Goal: Task Accomplishment & Management: Complete application form

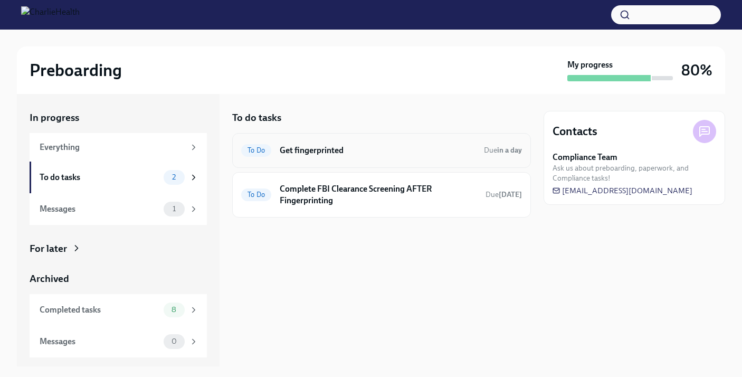
click at [357, 143] on div "To Do Get fingerprinted Due in a day" at bounding box center [381, 150] width 281 height 17
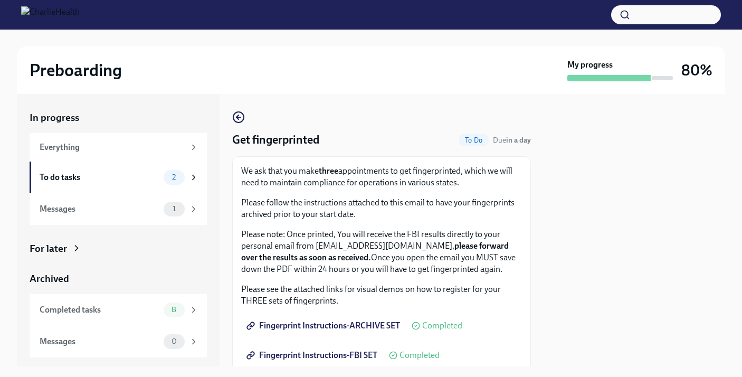
scroll to position [274, 0]
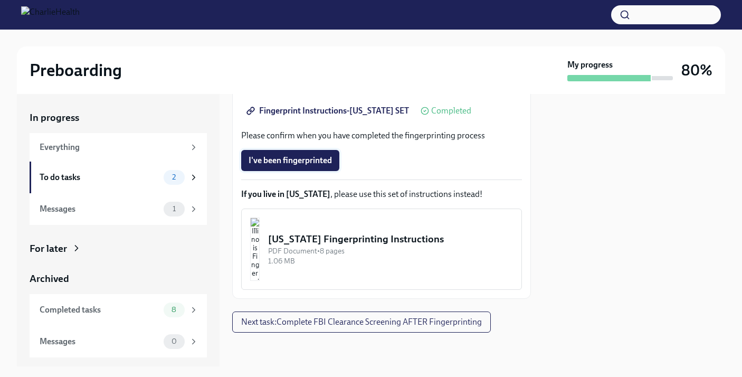
click at [301, 164] on span "I've been fingerprinted" at bounding box center [290, 160] width 83 height 11
click at [125, 165] on div "To do tasks 2" at bounding box center [118, 178] width 177 height 32
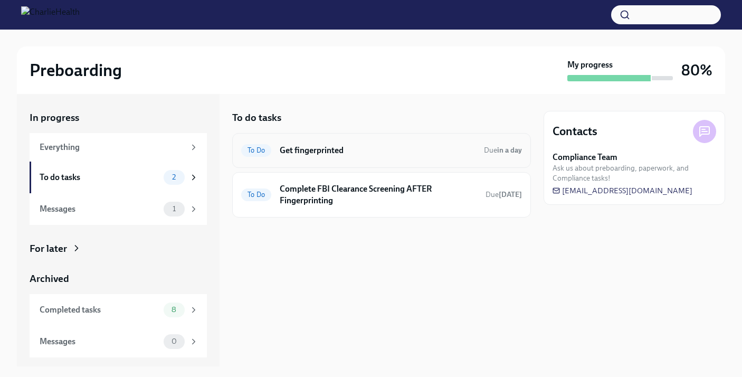
click at [316, 149] on h6 "Get fingerprinted" at bounding box center [378, 151] width 196 height 12
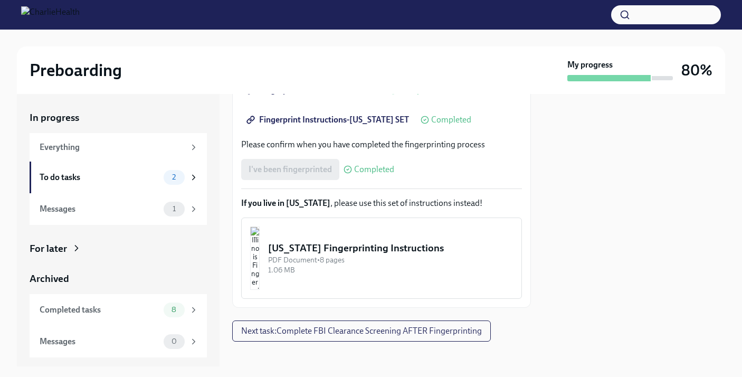
scroll to position [274, 0]
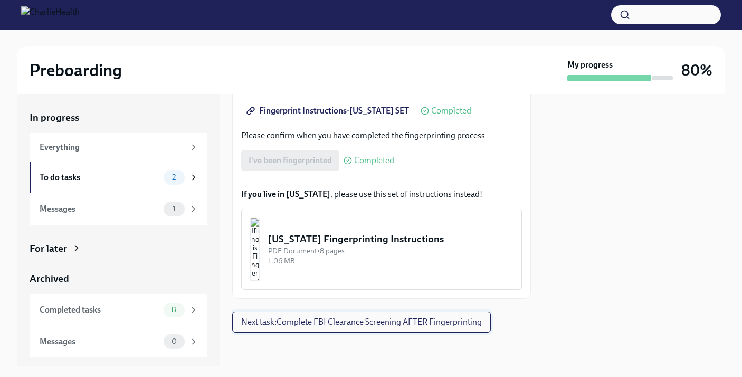
click at [361, 325] on span "Next task : Complete FBI Clearance Screening AFTER Fingerprinting" at bounding box center [361, 322] width 241 height 11
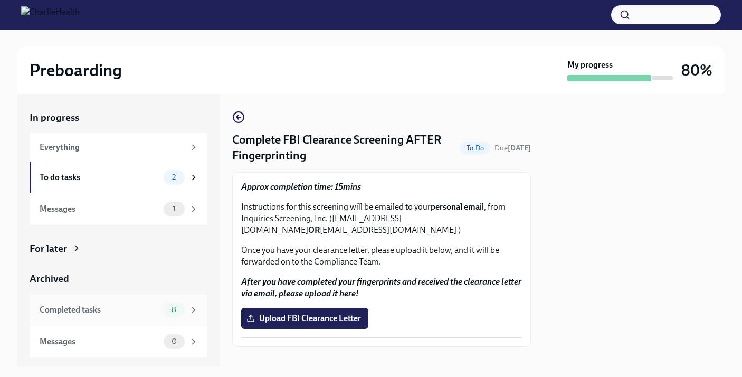
click at [125, 313] on div "Completed tasks" at bounding box center [100, 310] width 120 height 12
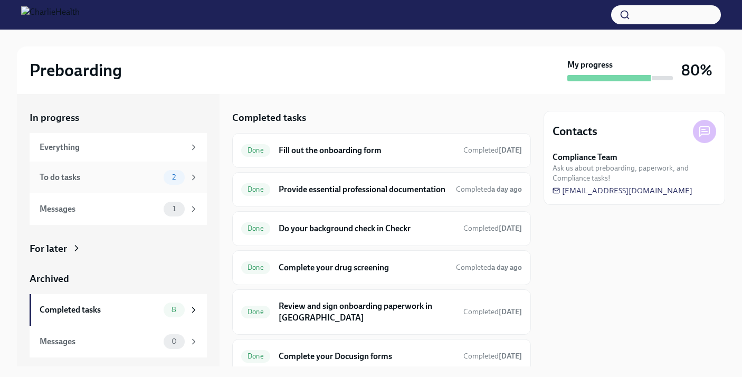
click at [125, 175] on div "To do tasks" at bounding box center [100, 178] width 120 height 12
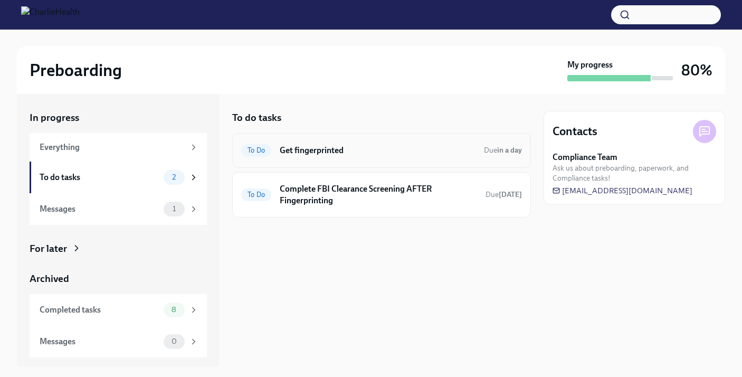
click at [376, 148] on h6 "Get fingerprinted" at bounding box center [378, 151] width 196 height 12
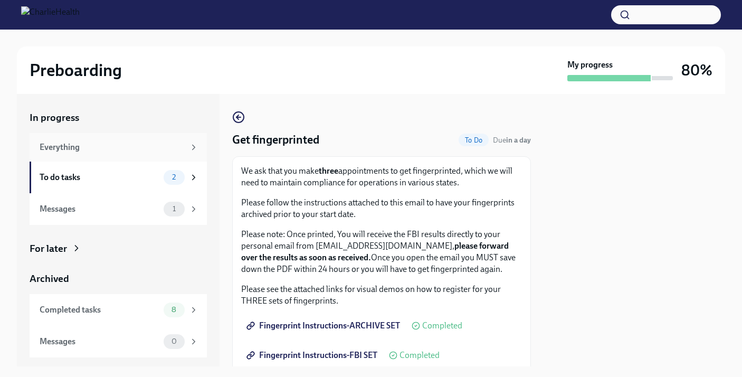
click at [89, 148] on div "Everything" at bounding box center [112, 148] width 145 height 12
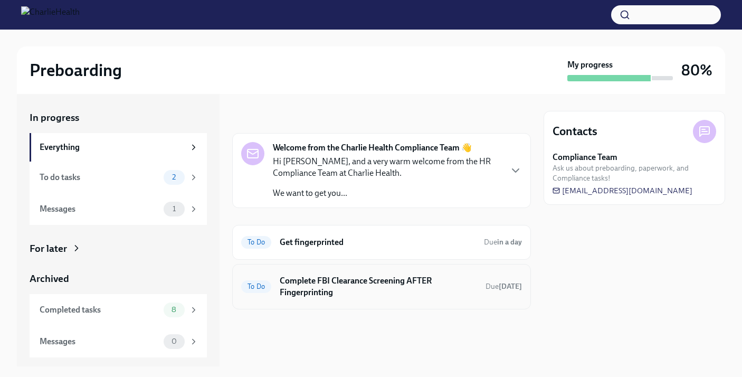
click at [319, 295] on h6 "Complete FBI Clearance Screening AFTER Fingerprinting" at bounding box center [378, 286] width 197 height 23
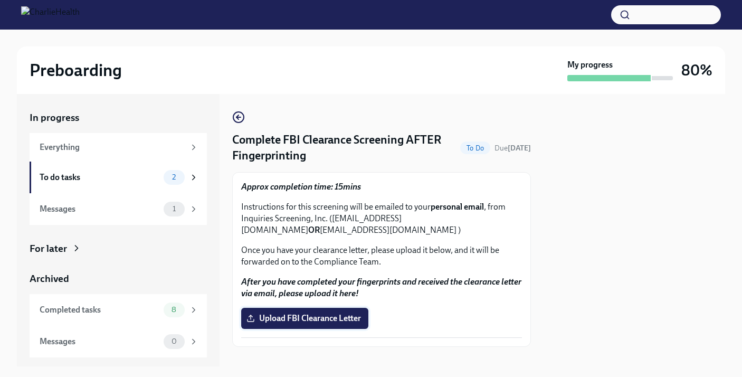
click at [329, 315] on span "Upload FBI Clearance Letter" at bounding box center [305, 318] width 112 height 11
click at [0, 0] on input "Upload FBI Clearance Letter" at bounding box center [0, 0] width 0 height 0
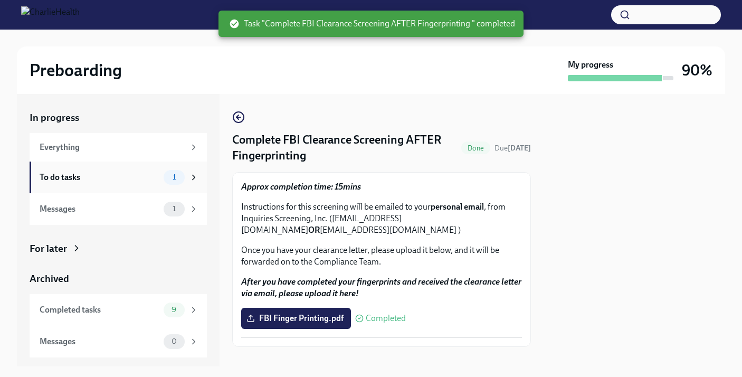
click at [155, 173] on div "To do tasks" at bounding box center [100, 178] width 120 height 12
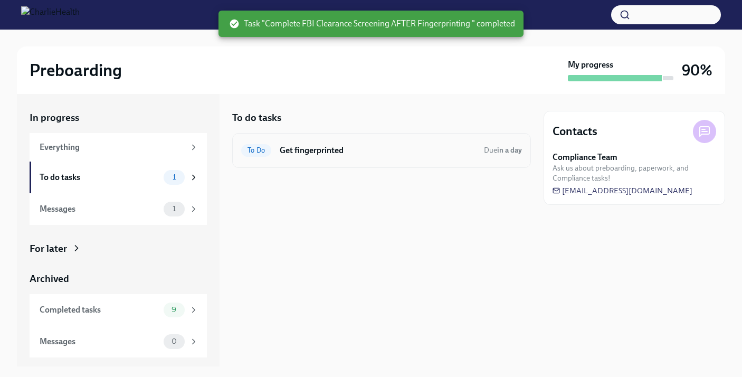
click at [362, 148] on h6 "Get fingerprinted" at bounding box center [378, 151] width 196 height 12
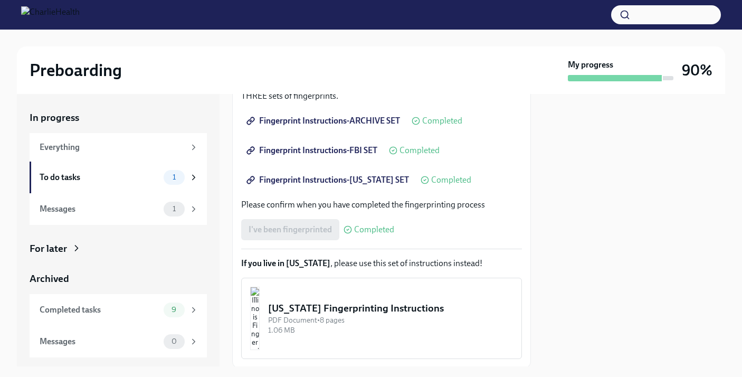
scroll to position [240, 0]
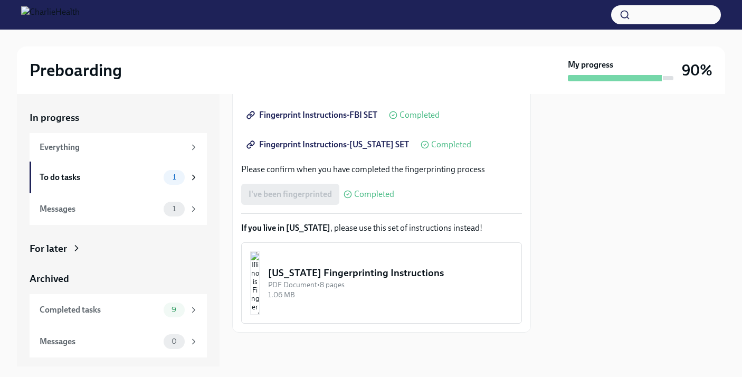
click at [365, 194] on span "Completed" at bounding box center [374, 194] width 40 height 8
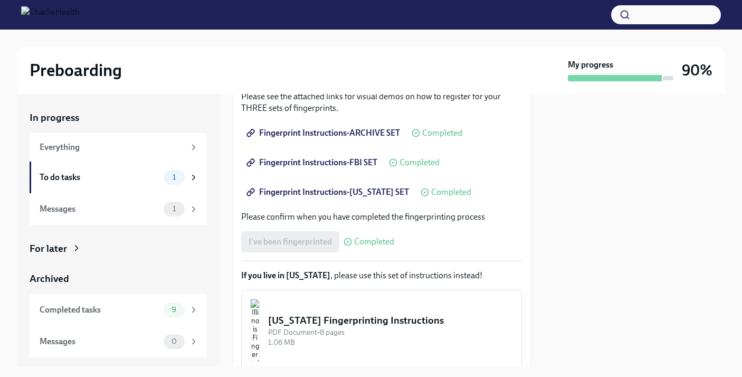
scroll to position [0, 0]
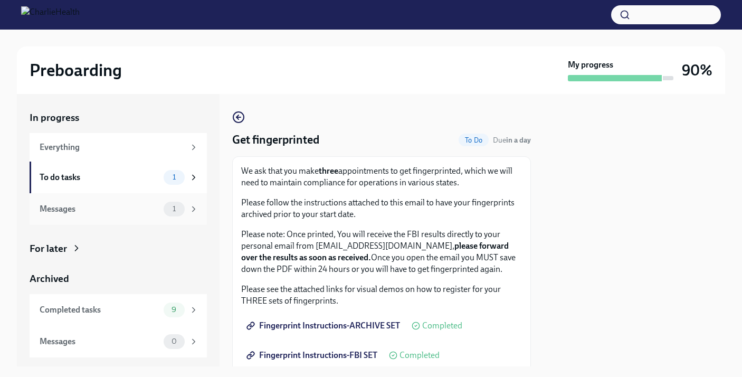
click at [147, 211] on div "Messages" at bounding box center [100, 209] width 120 height 12
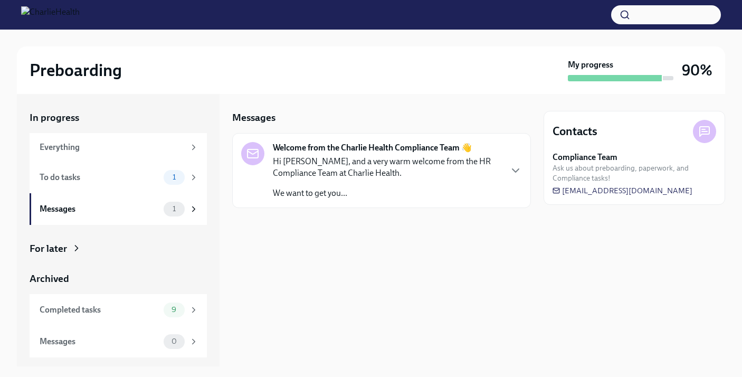
click at [357, 159] on p "Hi Jane, and a very warm welcome from the HR Compliance Team at Charlie Health." at bounding box center [387, 167] width 228 height 23
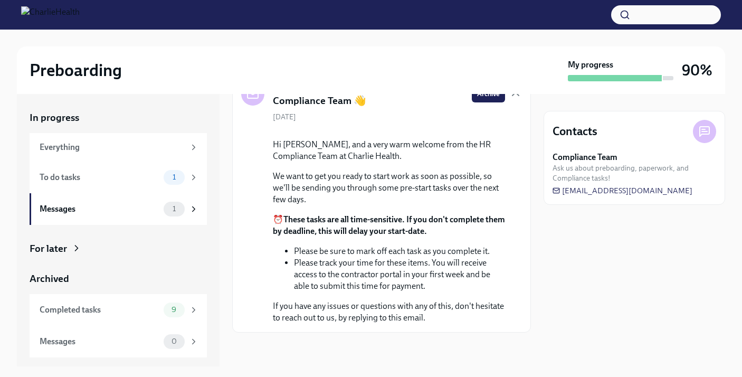
scroll to position [128, 0]
